Goal: Task Accomplishment & Management: Manage account settings

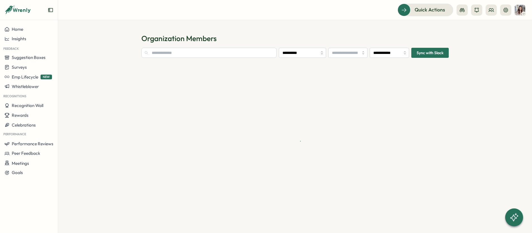
type input "**********"
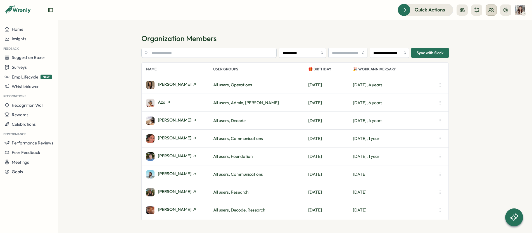
click at [491, 13] on button at bounding box center [490, 9] width 11 height 11
click at [500, 27] on div "Org Members" at bounding box center [491, 28] width 35 height 6
click at [194, 53] on input "text" at bounding box center [208, 53] width 135 height 10
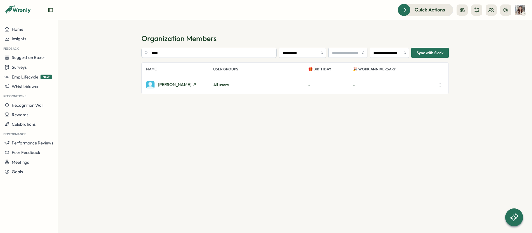
click at [440, 84] on icon "button" at bounding box center [440, 85] width 6 height 6
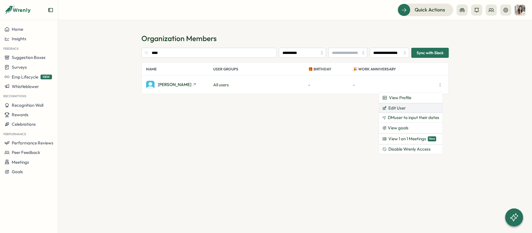
click at [419, 108] on button "Edit User" at bounding box center [411, 107] width 64 height 9
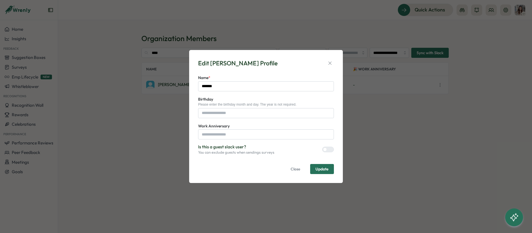
click at [327, 150] on div at bounding box center [330, 149] width 7 height 5
click at [322, 169] on span "Update" at bounding box center [321, 169] width 13 height 4
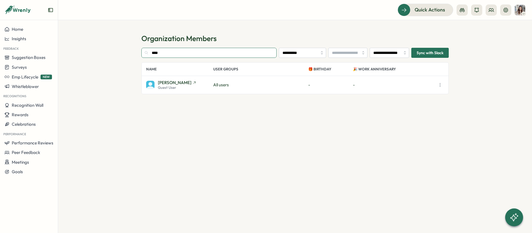
click at [187, 52] on input "****" at bounding box center [208, 53] width 135 height 10
type input "*"
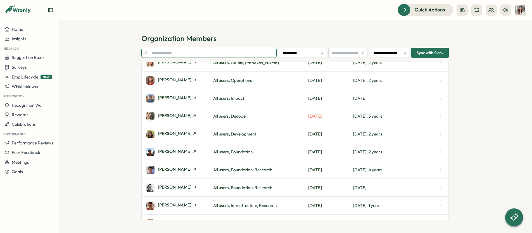
scroll to position [272, 0]
